Goal: Navigation & Orientation: Find specific page/section

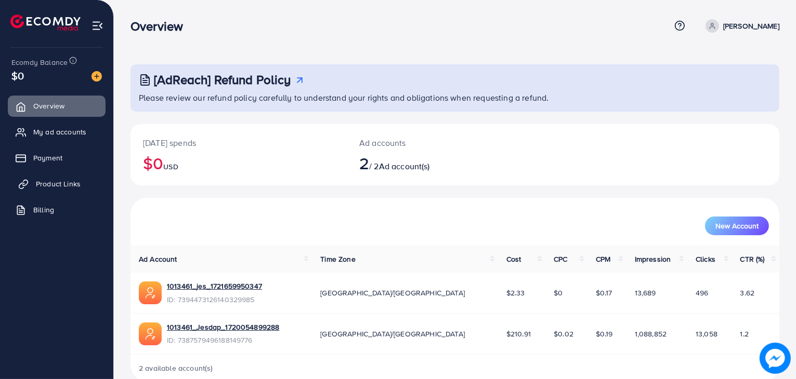
click at [67, 183] on span "Product Links" at bounding box center [58, 184] width 45 height 10
click at [759, 25] on p "[PERSON_NAME]" at bounding box center [751, 26] width 56 height 12
click at [746, 80] on link "Log out" at bounding box center [729, 85] width 99 height 23
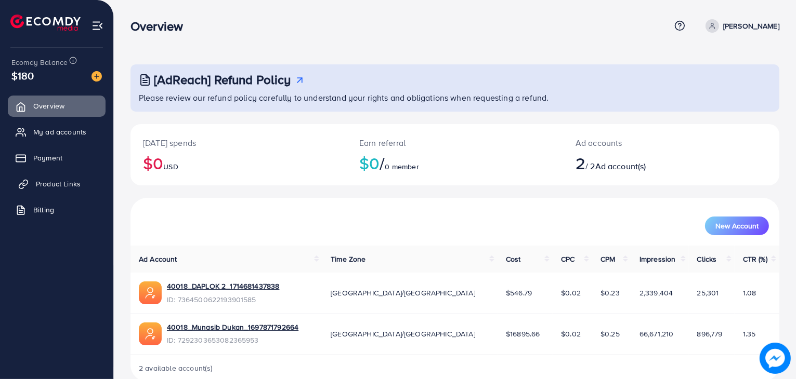
click at [59, 190] on link "Product Links" at bounding box center [57, 184] width 98 height 21
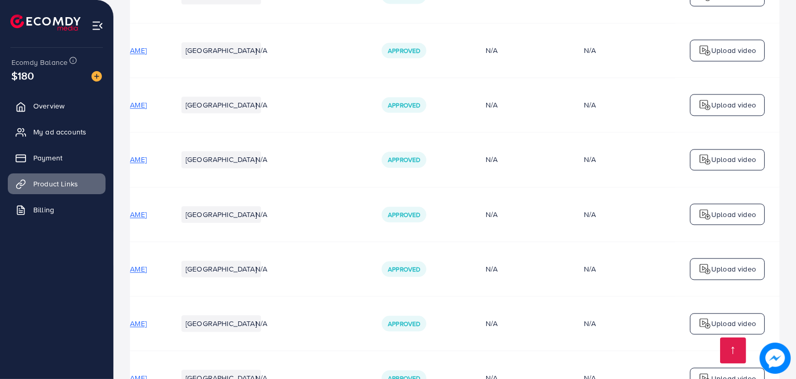
scroll to position [2528, 0]
